Goal: Understand process/instructions

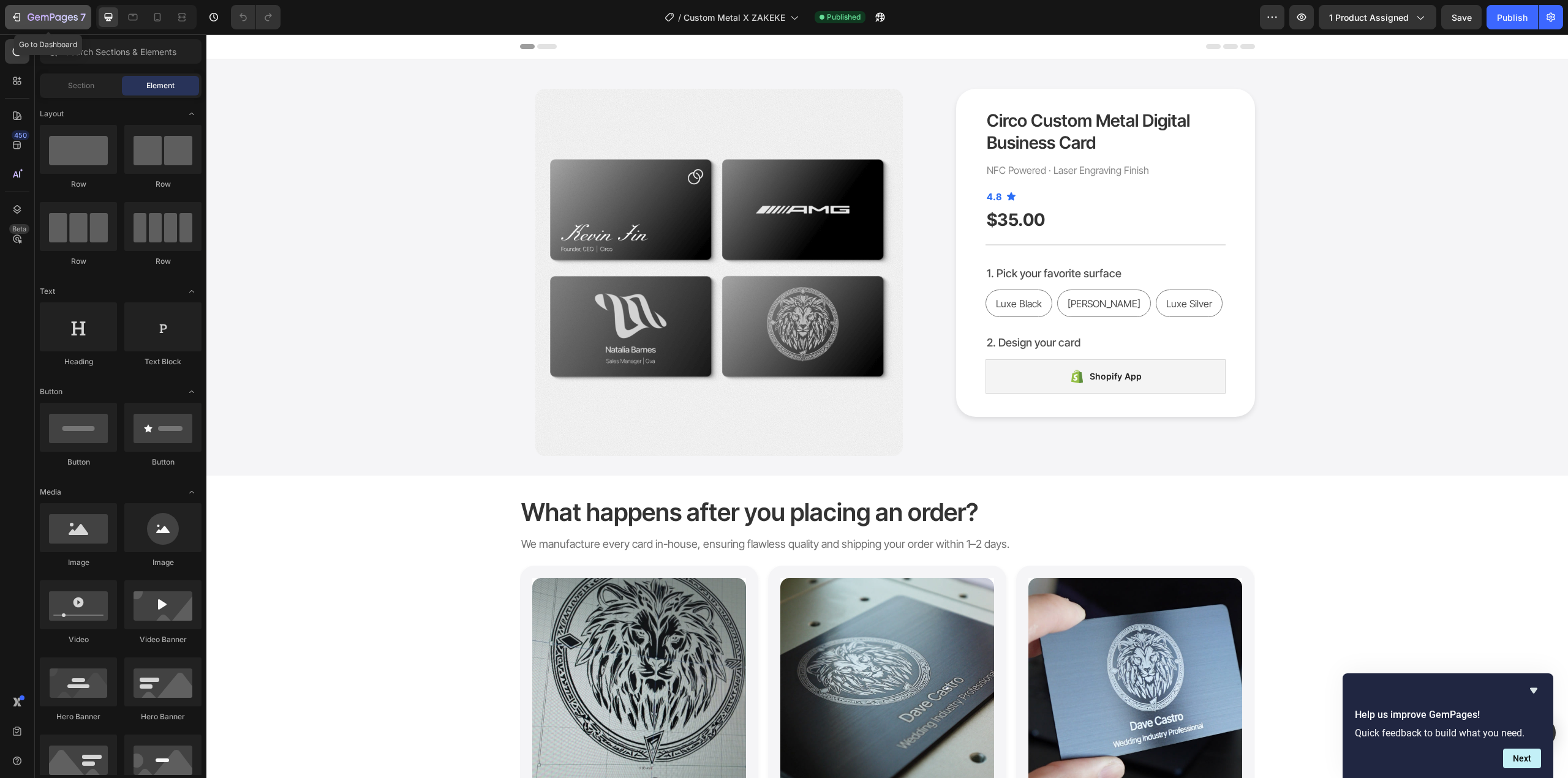
click at [42, 18] on icon "button" at bounding box center [52, 18] width 50 height 11
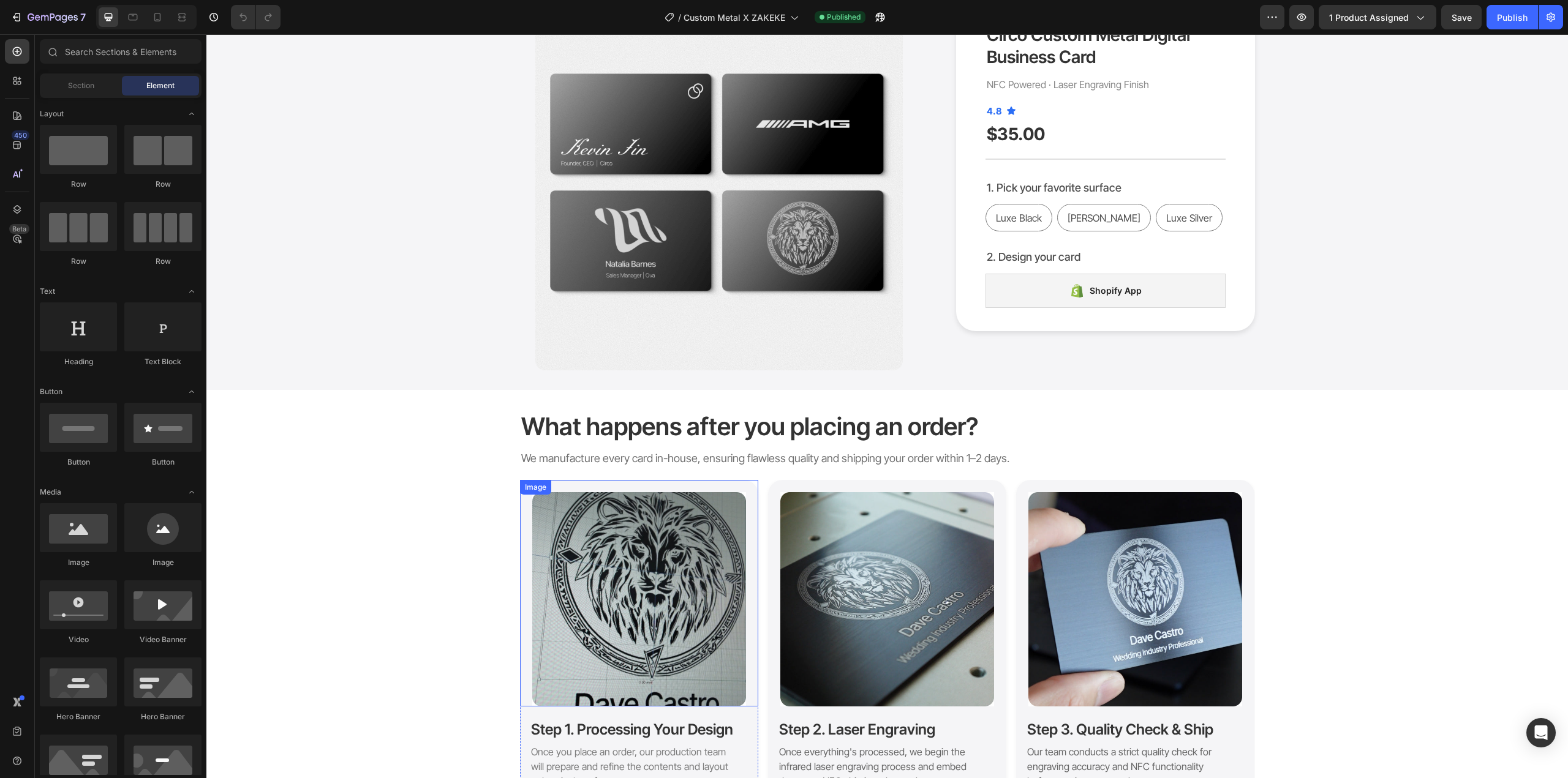
scroll to position [184, 0]
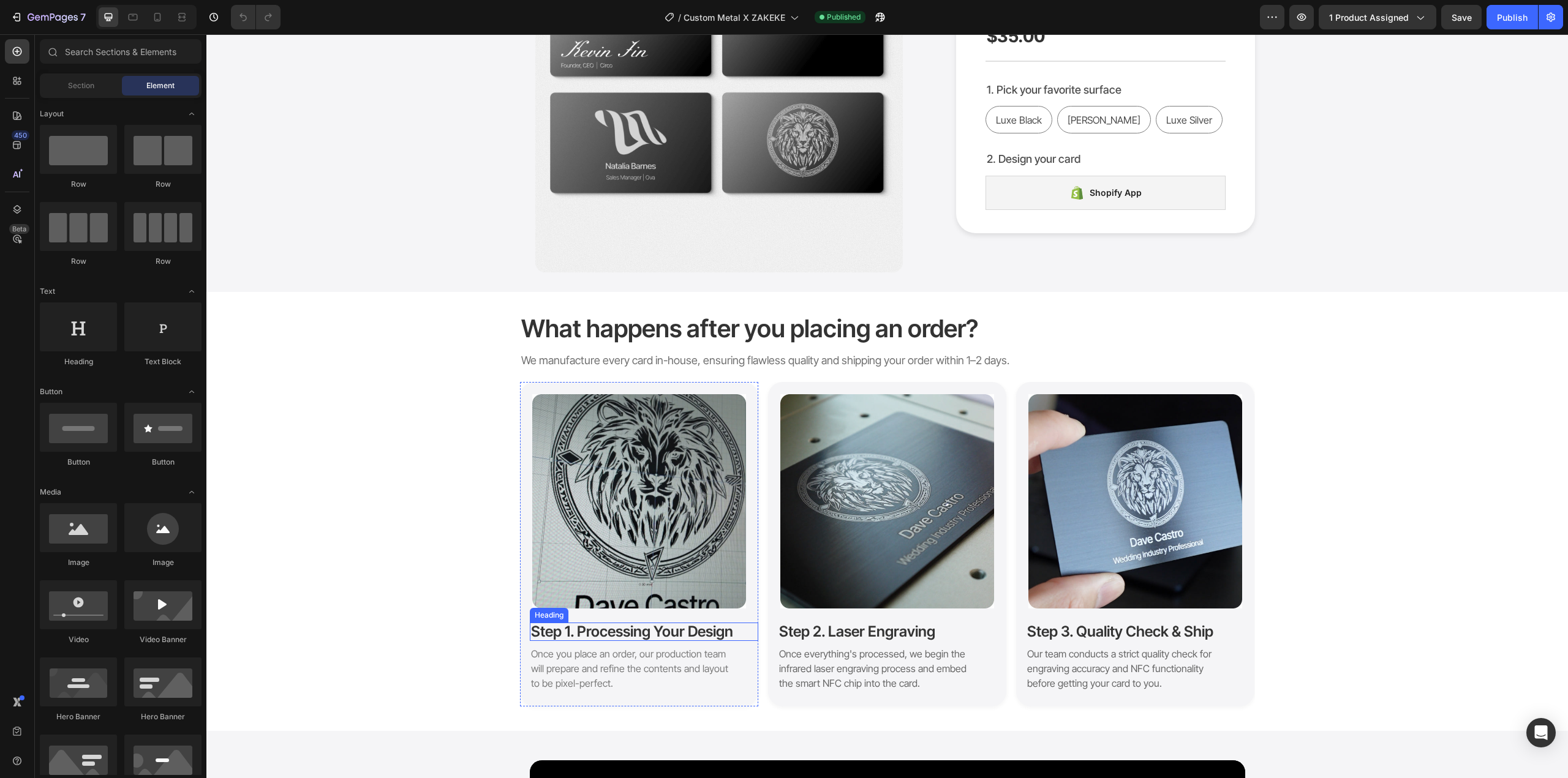
click at [657, 630] on h2 "Step 1. Processing Your Design" at bounding box center [644, 631] width 228 height 18
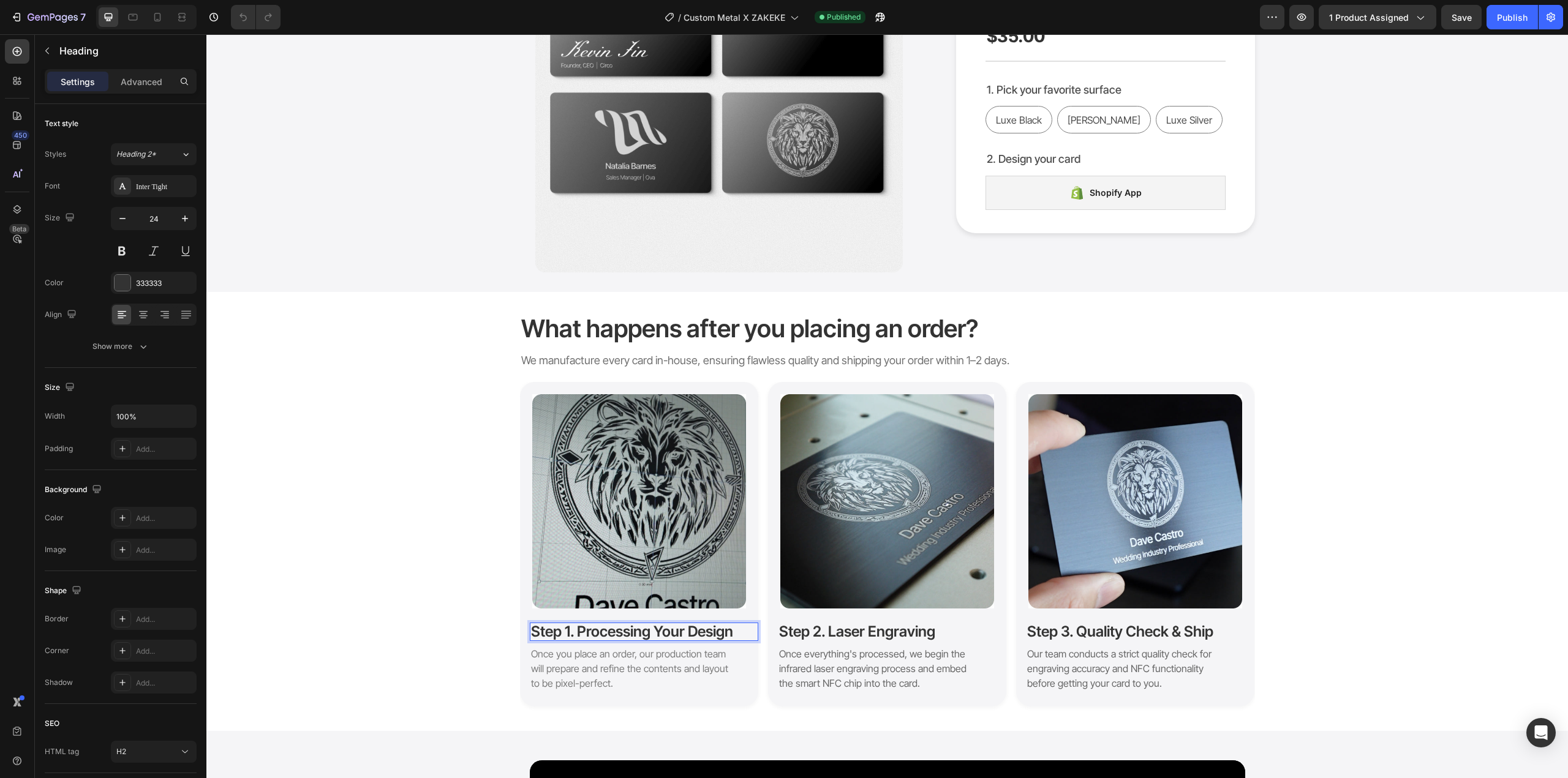
click at [624, 629] on p "Step 1. Processing Your Design" at bounding box center [644, 632] width 226 height 16
click at [646, 628] on p "Step 1. Process Your Design" at bounding box center [644, 632] width 226 height 16
click at [601, 634] on p "Step 1. Process Design" at bounding box center [644, 632] width 226 height 16
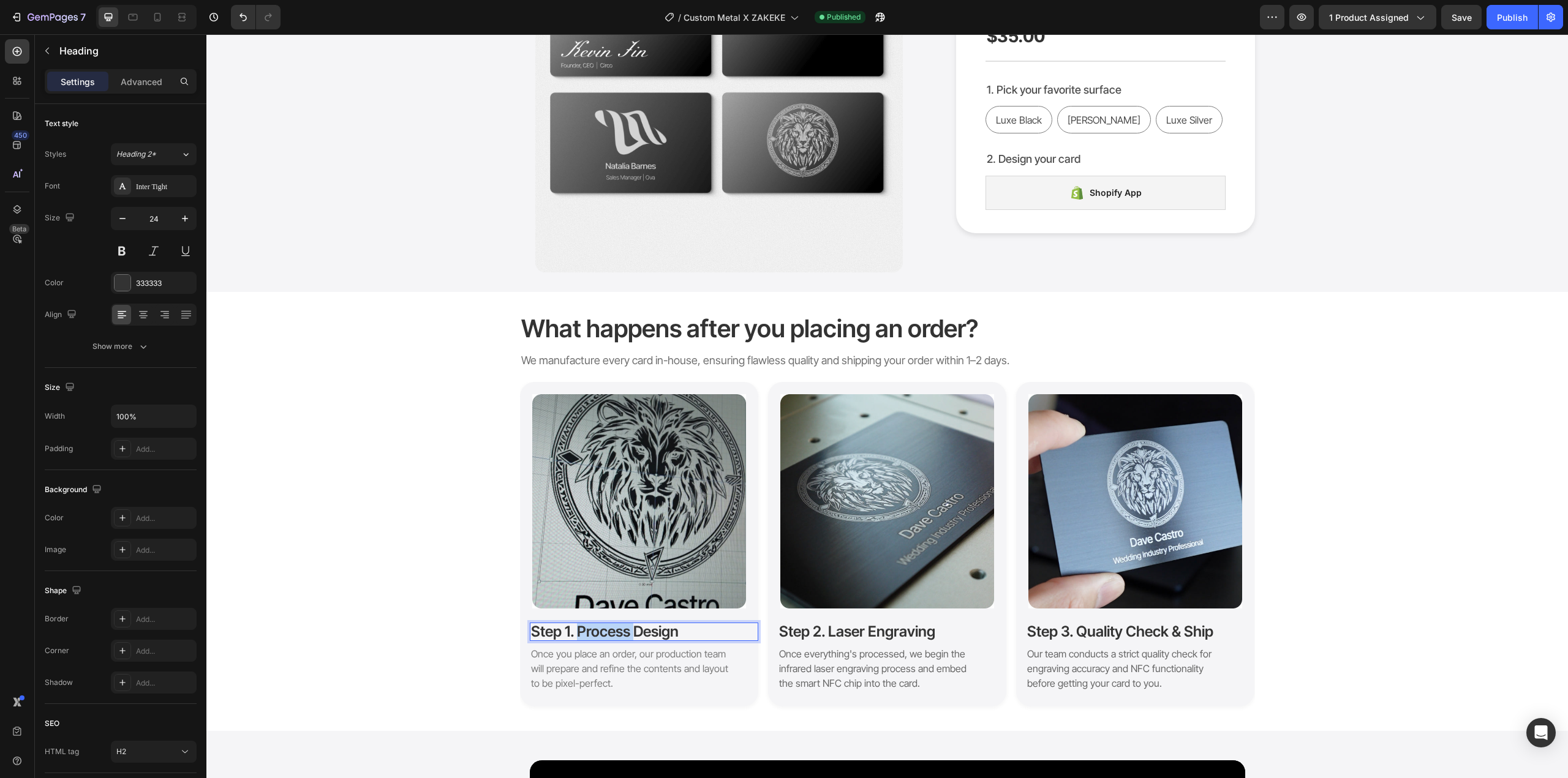
click at [601, 634] on p "Step 1. Process Design" at bounding box center [644, 632] width 226 height 16
click at [606, 678] on span "Once you place an order, our production team will prepare and refine the conten…" at bounding box center [630, 668] width 197 height 41
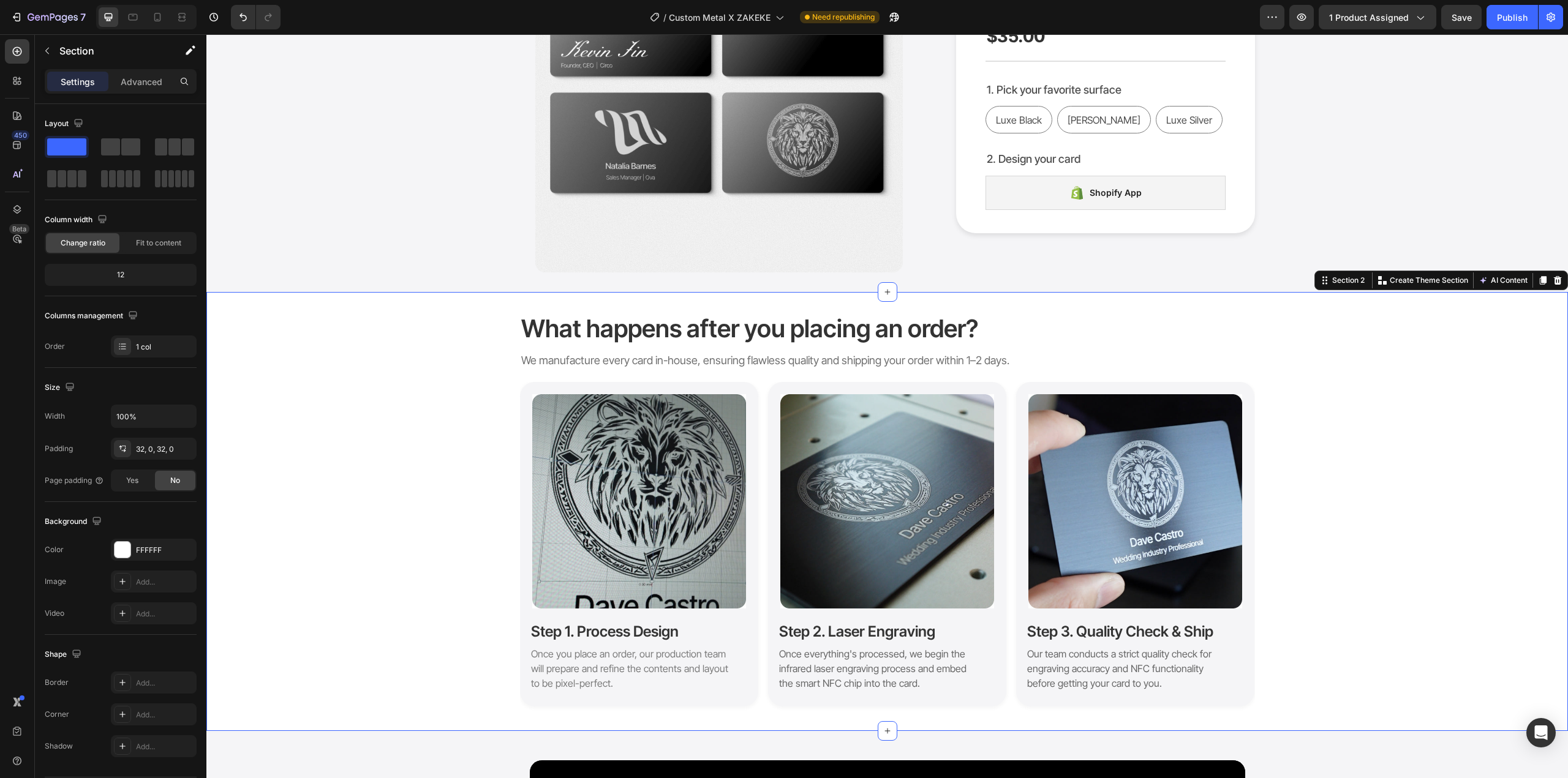
click at [416, 638] on div "What happens after you placing an order? Heading We manufacture every card in-h…" at bounding box center [887, 512] width 1362 height 400
click at [531, 664] on span "Once you place an order, our production team will prepare and refine the conten…" at bounding box center [630, 668] width 197 height 41
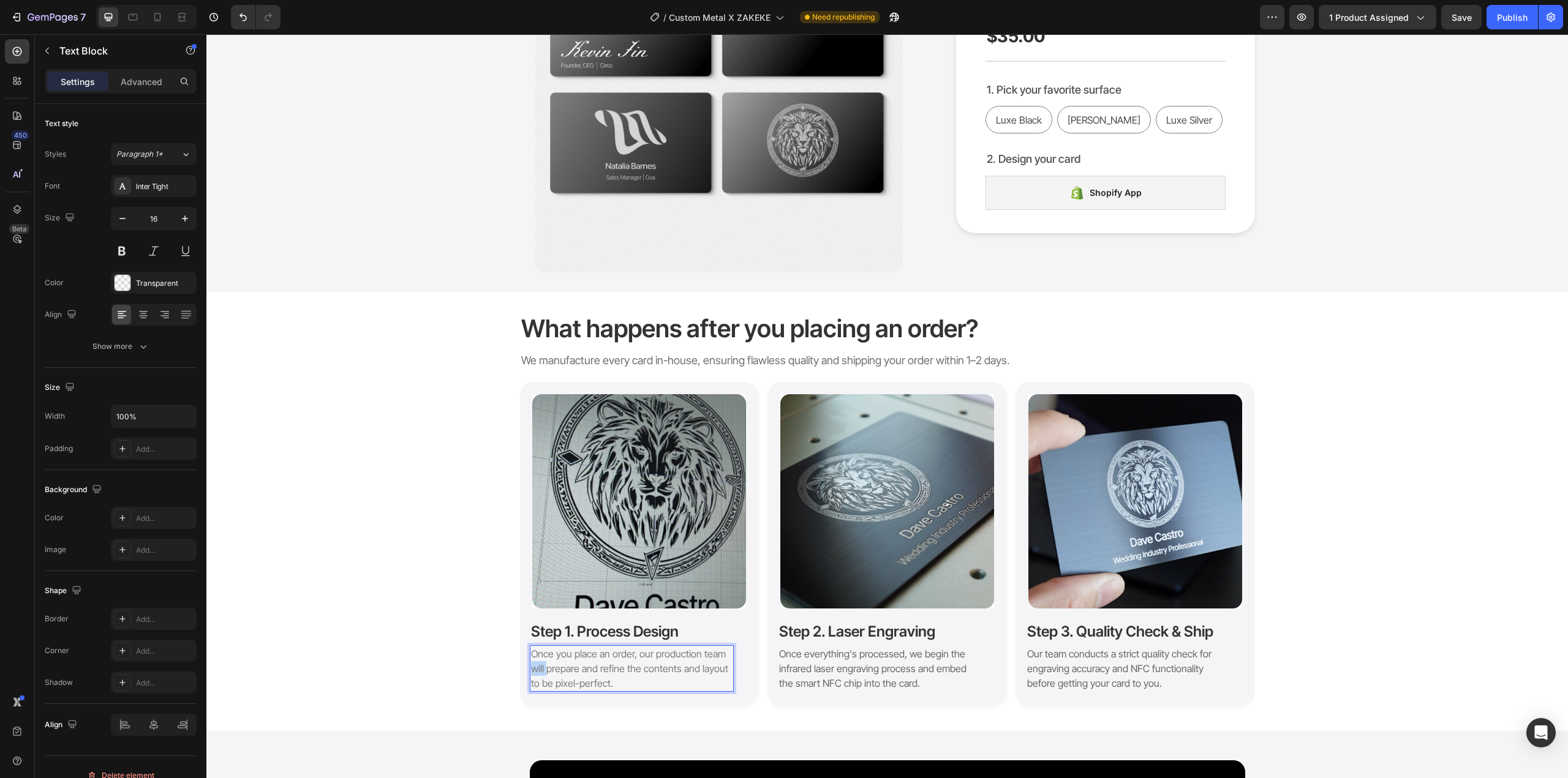
click at [531, 664] on span "Once you place an order, our production team will prepare and refine the conten…" at bounding box center [630, 668] width 197 height 41
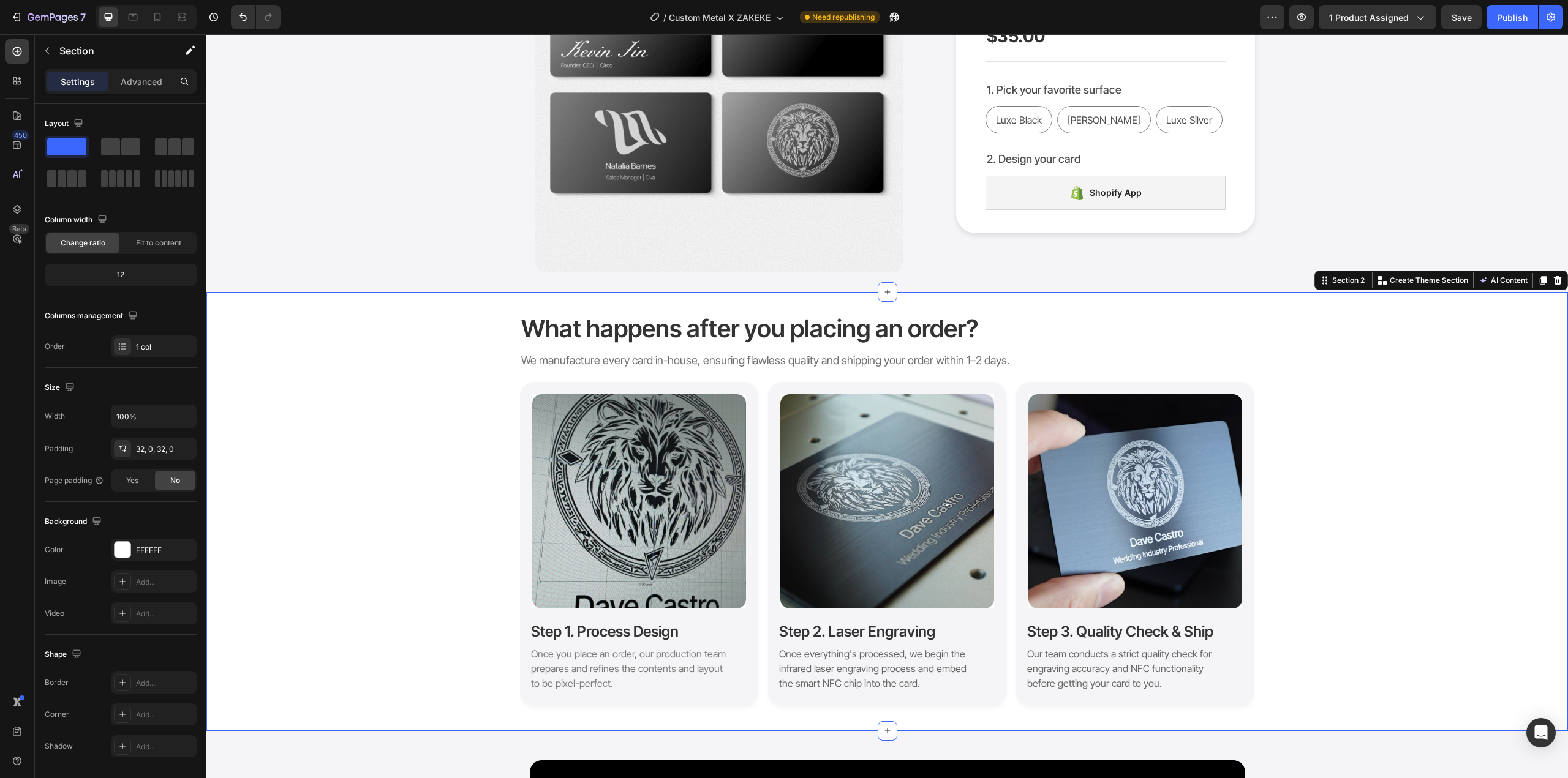
click at [440, 580] on div "What happens after you placing an order? Heading We manufacture every card in-h…" at bounding box center [887, 512] width 1362 height 400
click at [471, 628] on div "What happens after you placing an order? Heading We manufacture every card in-h…" at bounding box center [887, 512] width 1362 height 400
click at [1514, 24] on button "Publish" at bounding box center [1512, 17] width 52 height 25
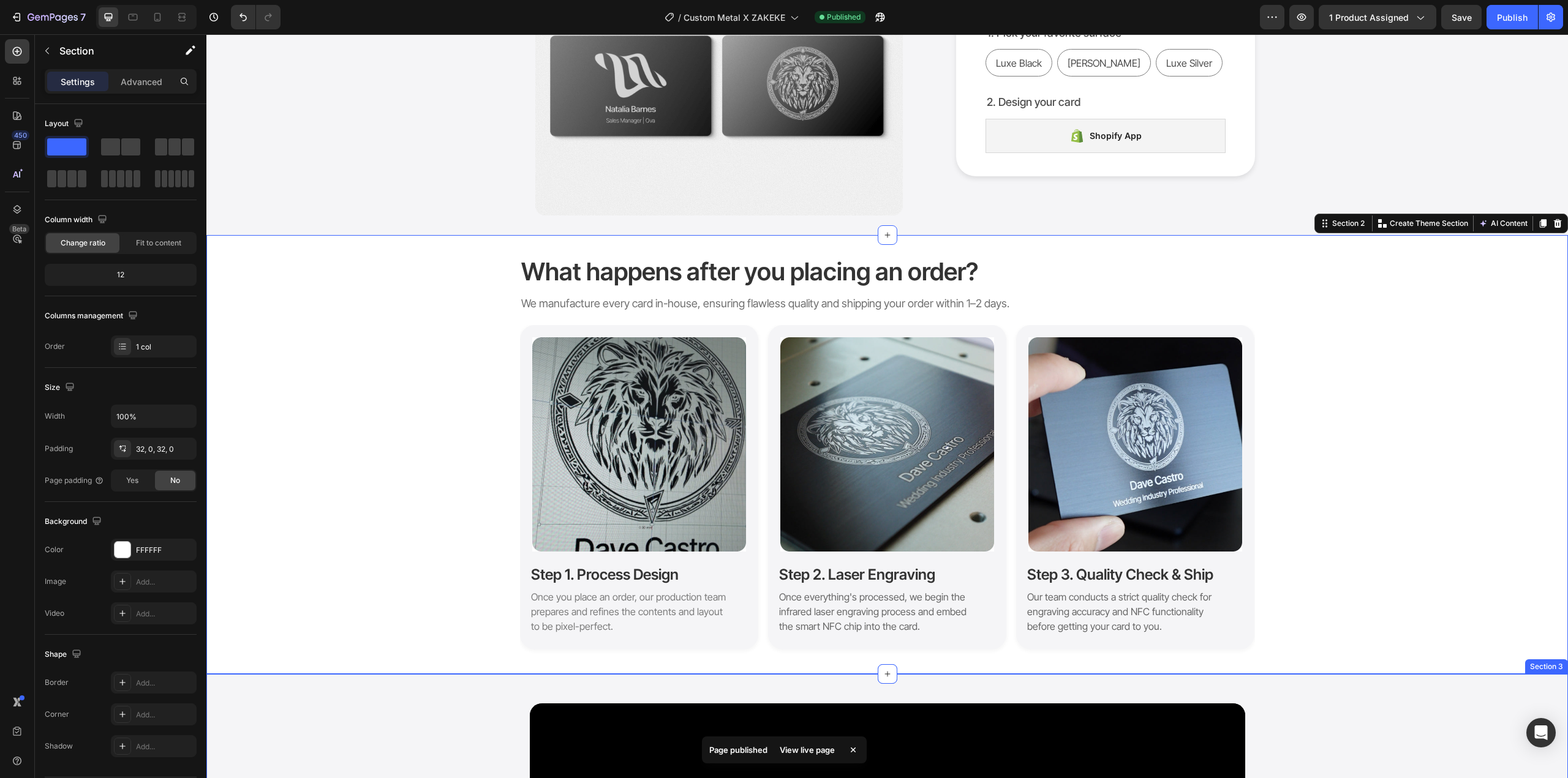
scroll to position [245, 0]
